Goal: Navigation & Orientation: Find specific page/section

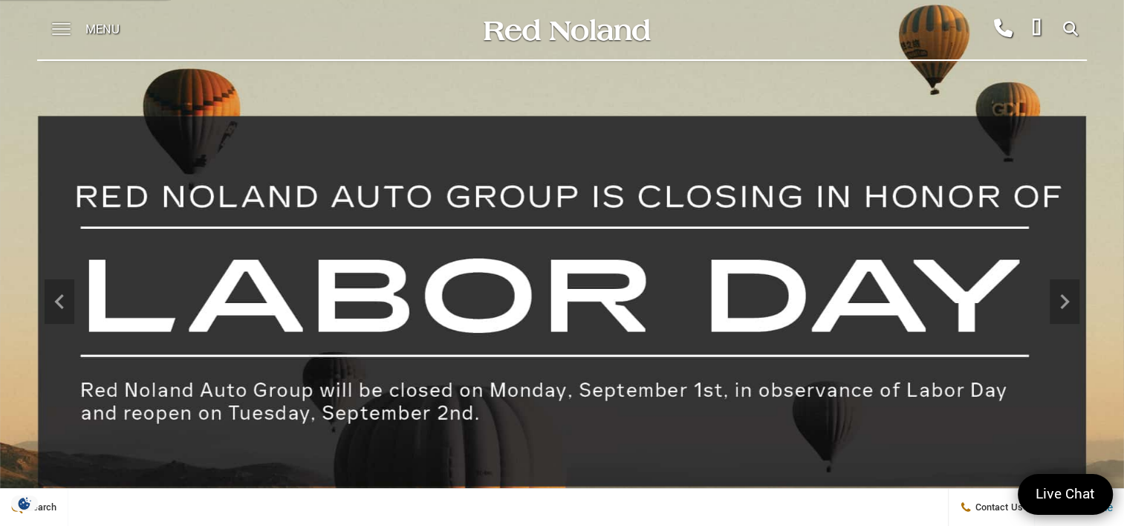
click at [65, 25] on span at bounding box center [61, 23] width 19 height 1
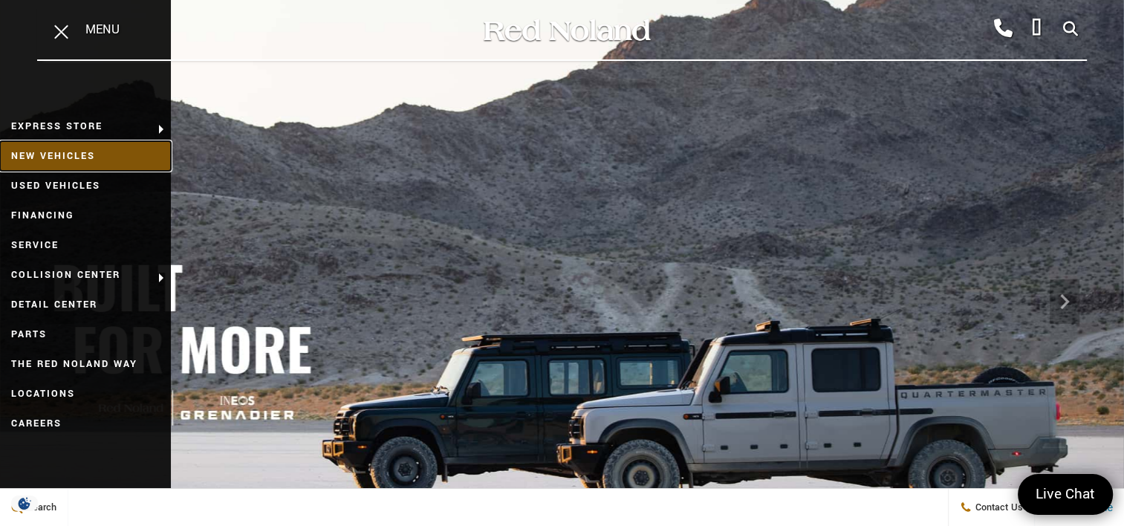
click at [109, 157] on link "New Vehicles" at bounding box center [85, 156] width 171 height 30
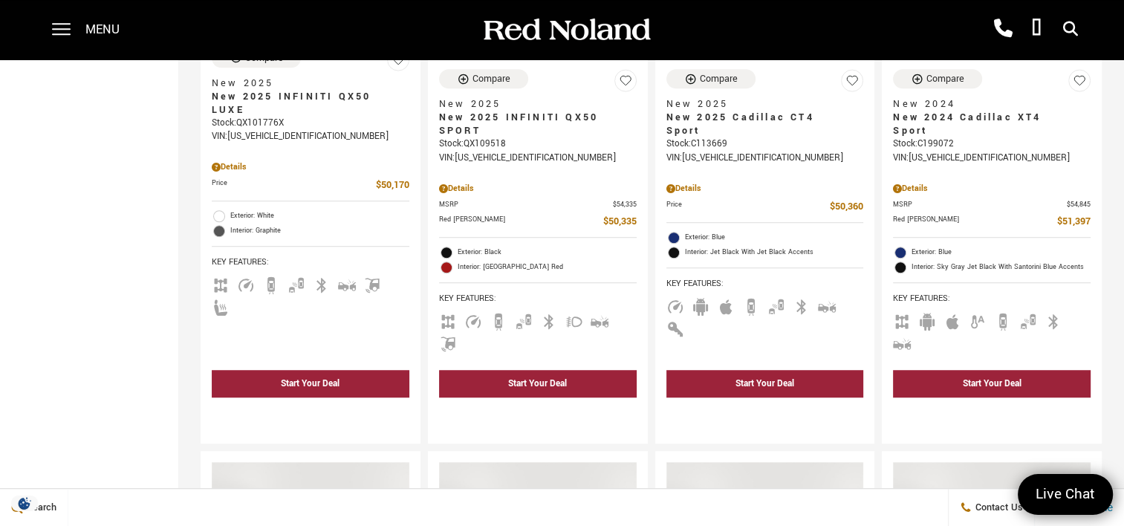
scroll to position [669, 0]
